Goal: Task Accomplishment & Management: Manage account settings

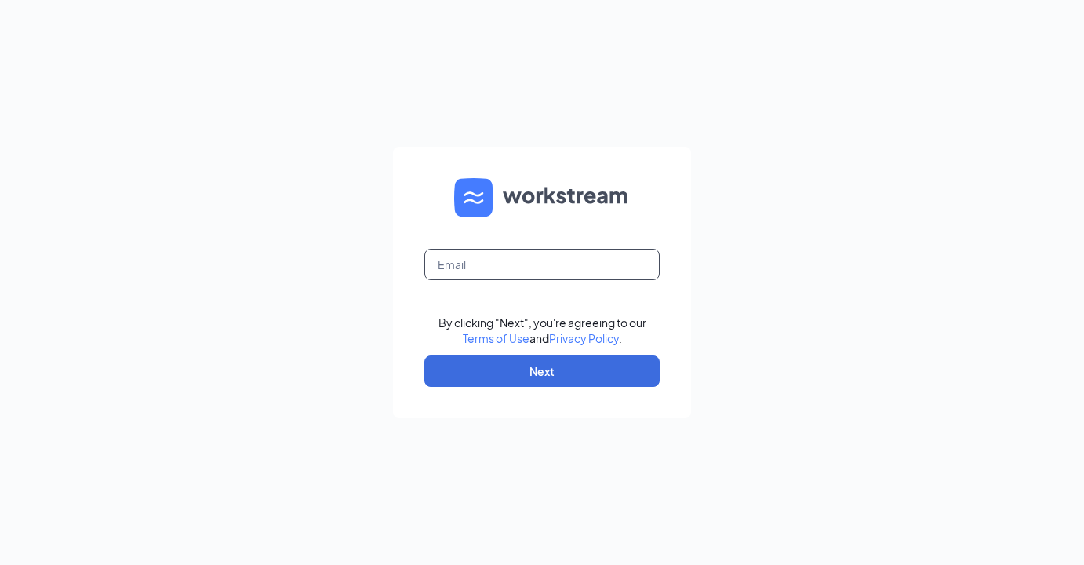
click at [504, 275] on input "text" at bounding box center [541, 264] width 235 height 31
type input "[PERSON_NAME][EMAIL_ADDRESS][DOMAIN_NAME]"
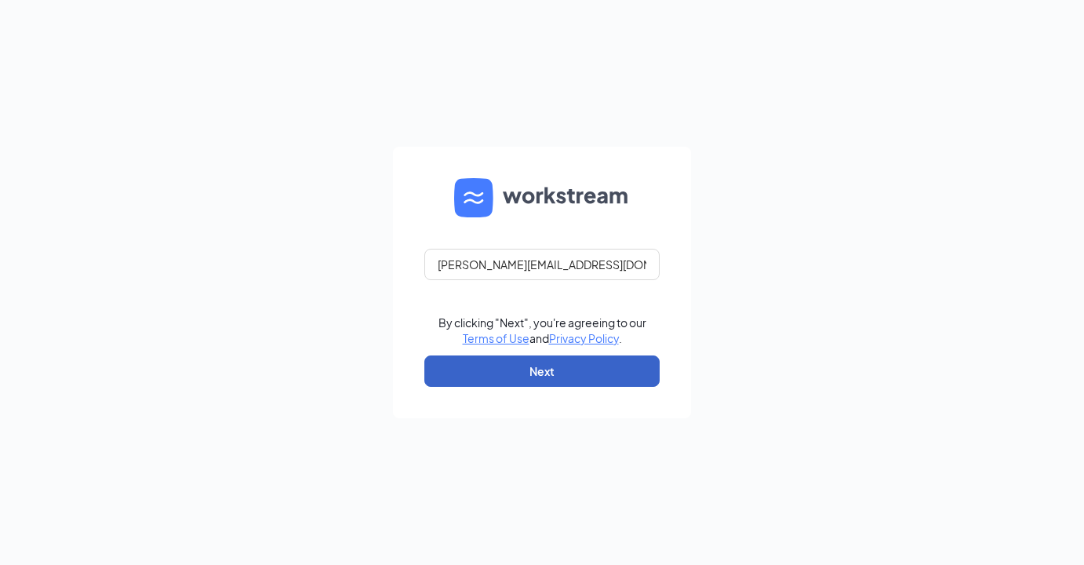
click at [584, 366] on button "Next" at bounding box center [541, 370] width 235 height 31
